Goal: Find specific page/section: Find specific page/section

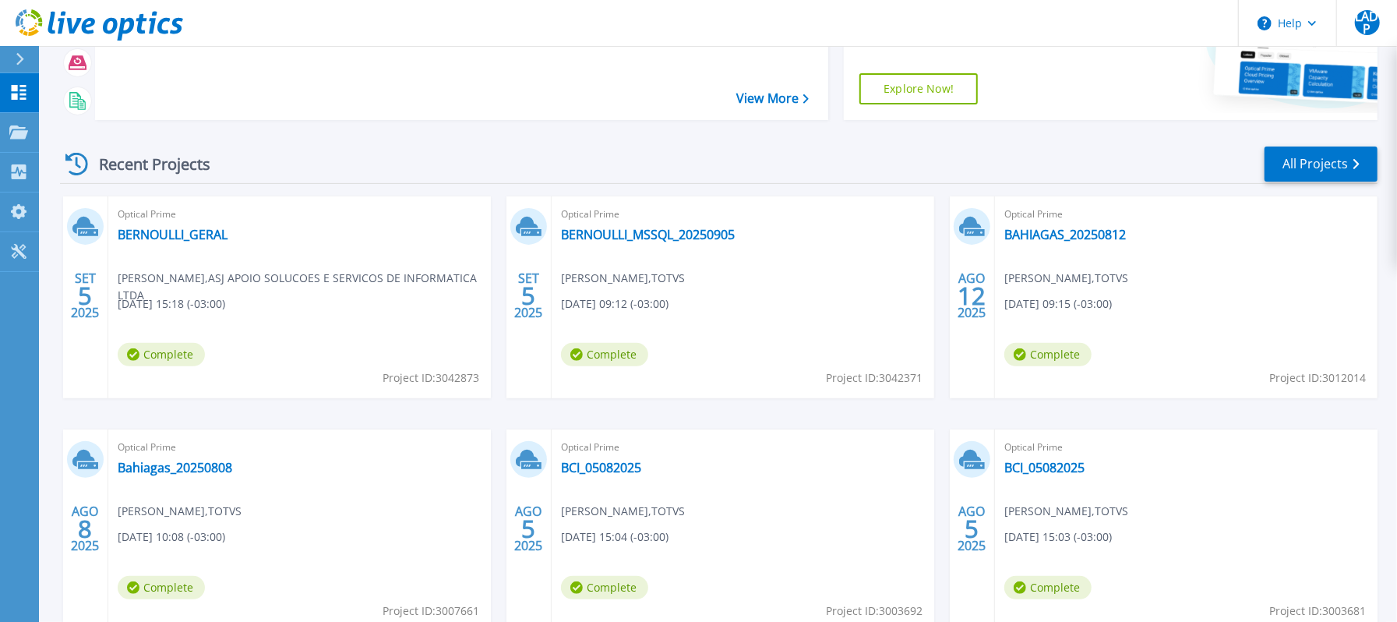
scroll to position [307, 0]
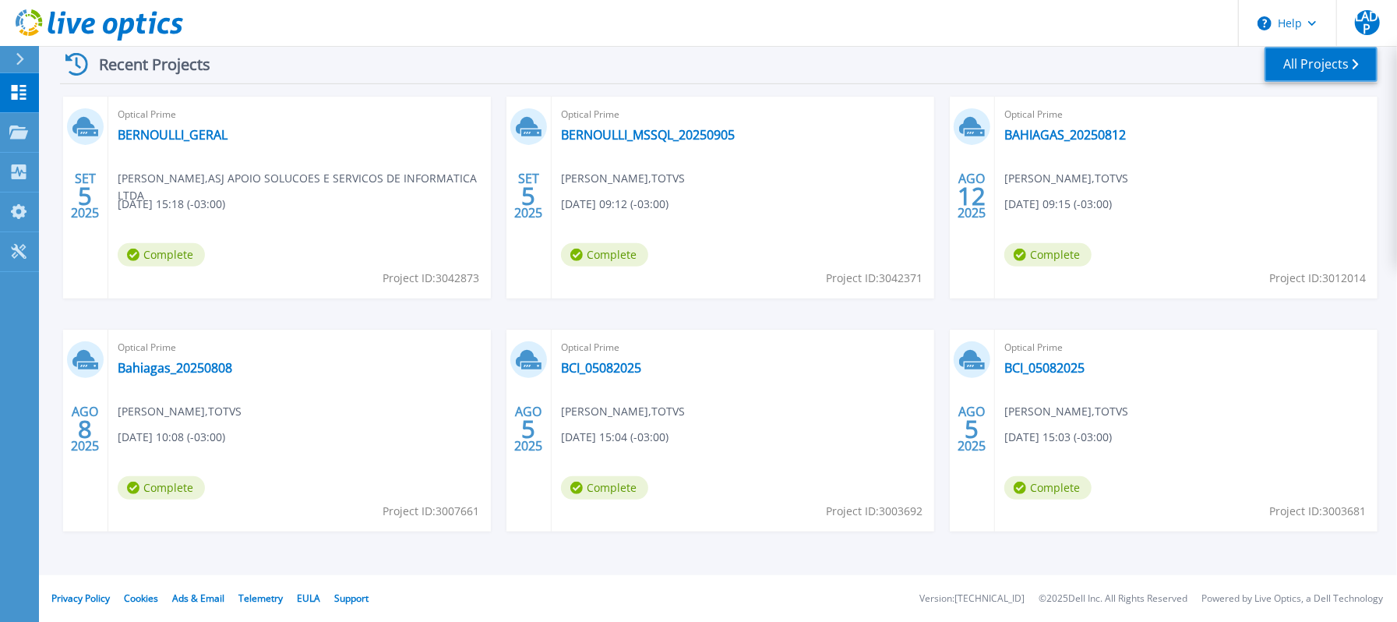
click at [1334, 72] on link "All Projects" at bounding box center [1320, 64] width 113 height 35
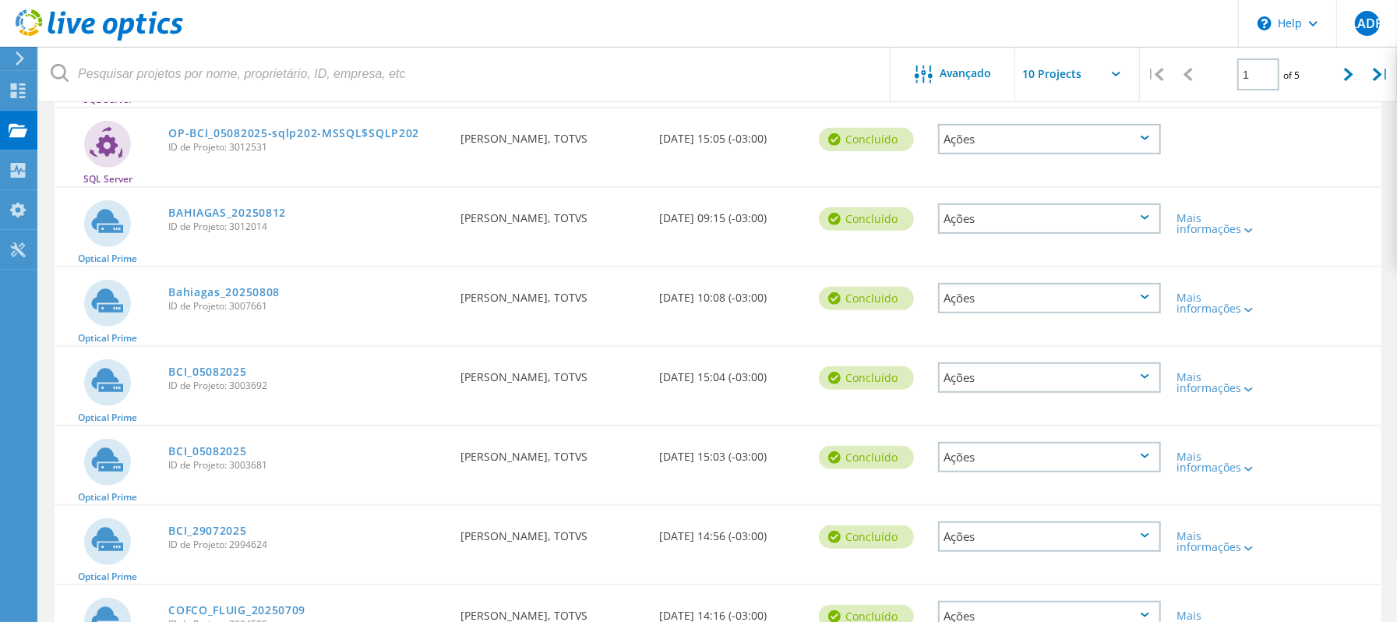
scroll to position [519, 0]
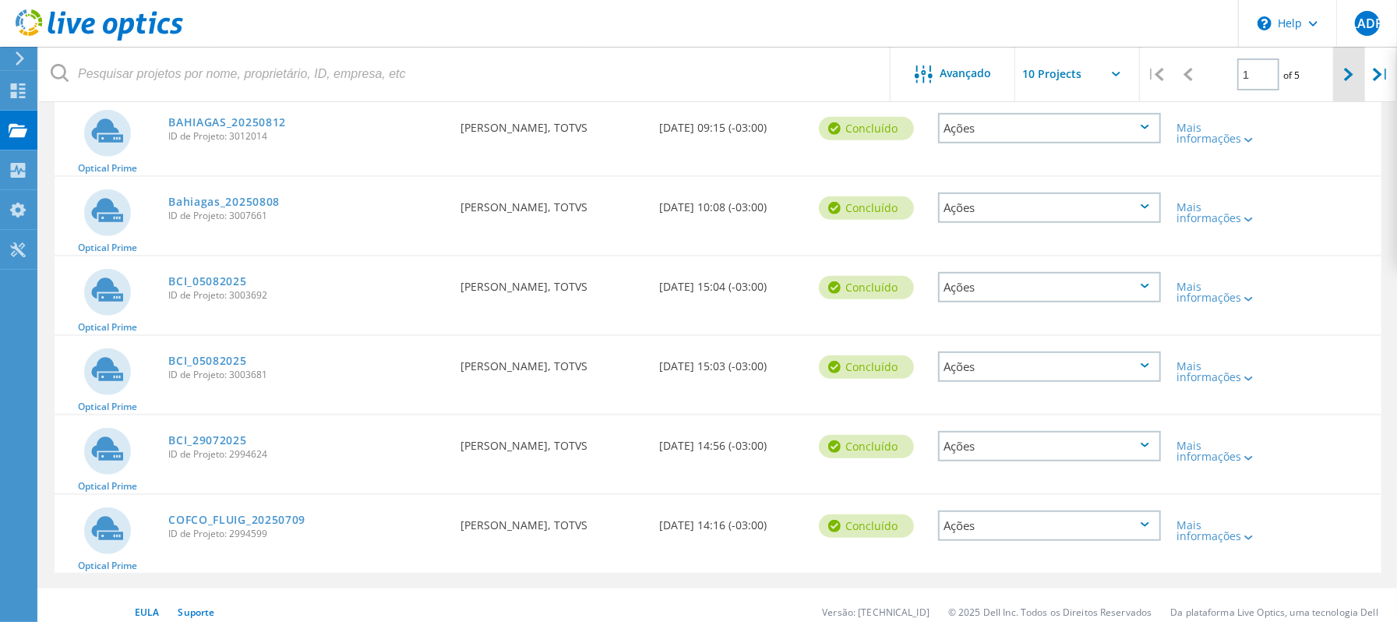
click at [1347, 76] on icon at bounding box center [1348, 74] width 9 height 13
type input "2"
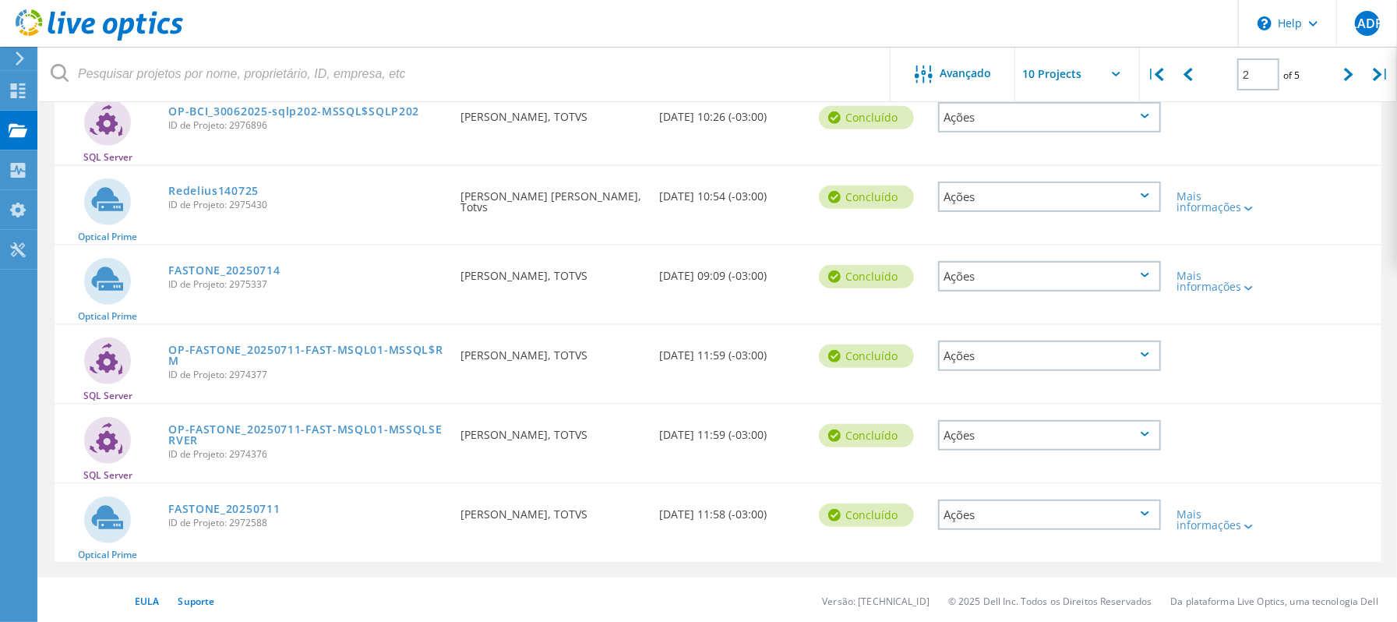
scroll to position [514, 0]
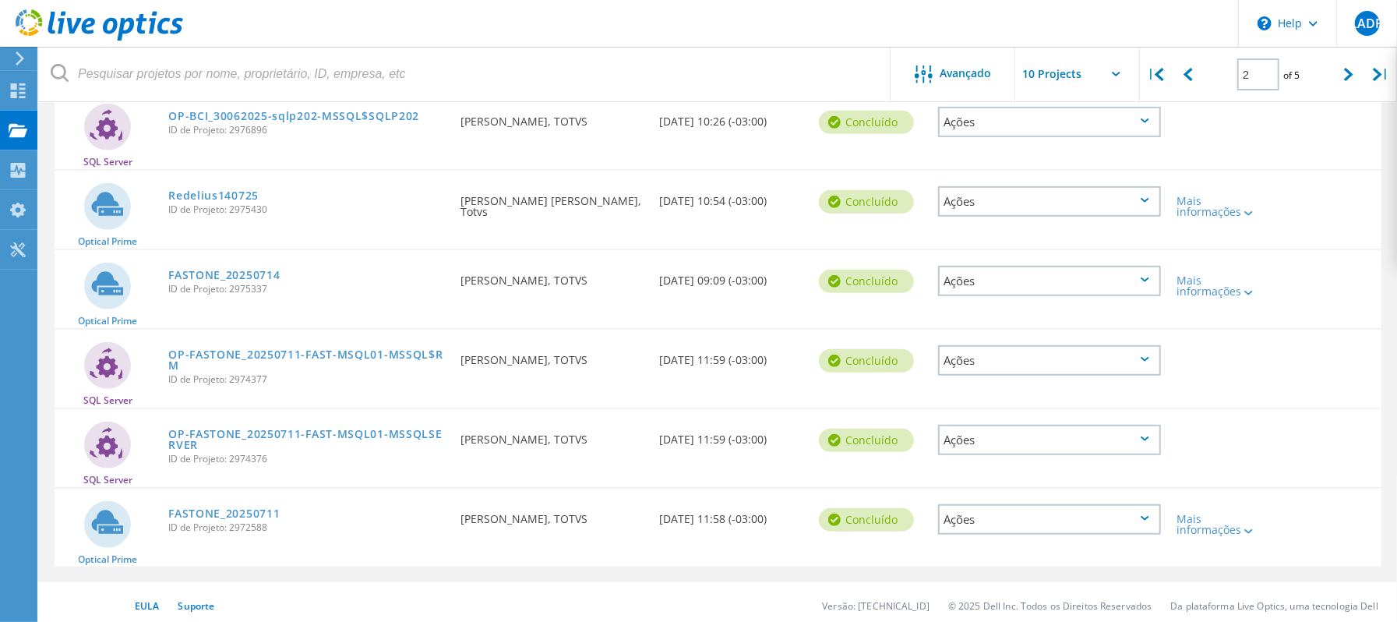
click at [733, 432] on div "Data de Criação 07/13/2025, 11:59 (-03:00)" at bounding box center [730, 434] width 159 height 51
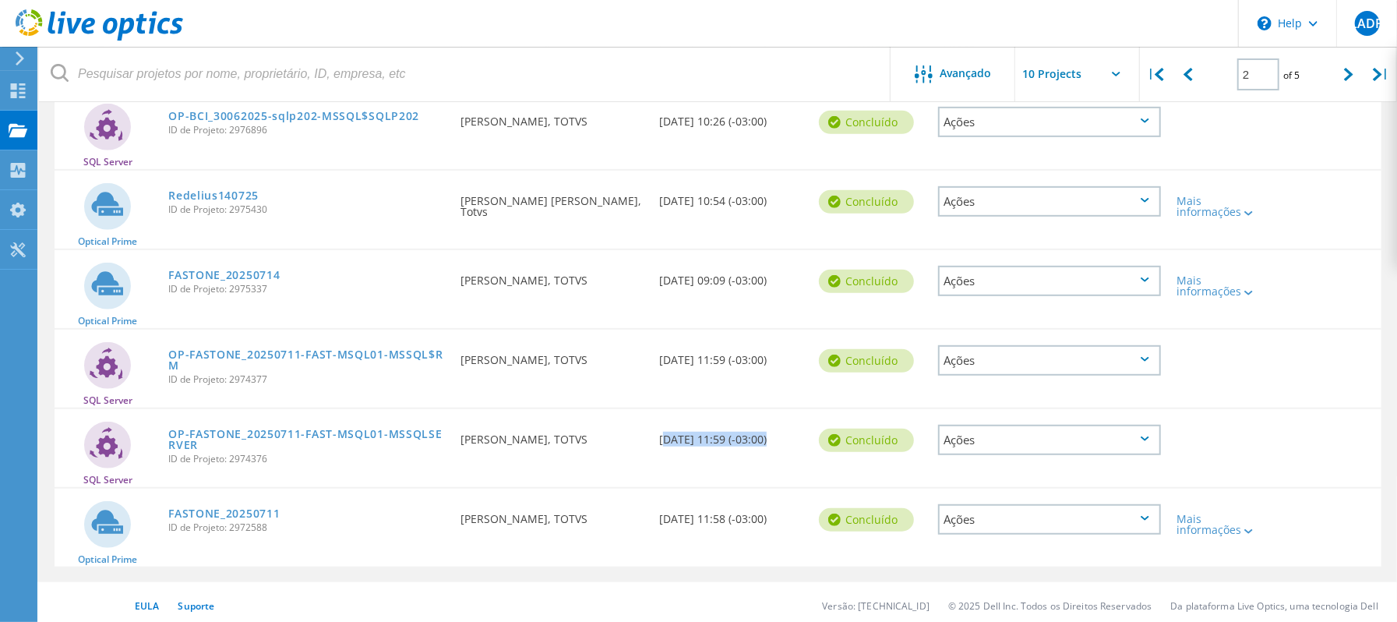
click at [733, 432] on div "Data de Criação 07/13/2025, 11:59 (-03:00)" at bounding box center [730, 434] width 159 height 51
click at [735, 432] on div "Data de Criação 07/13/2025, 11:59 (-03:00)" at bounding box center [730, 434] width 159 height 51
